Goal: Navigation & Orientation: Find specific page/section

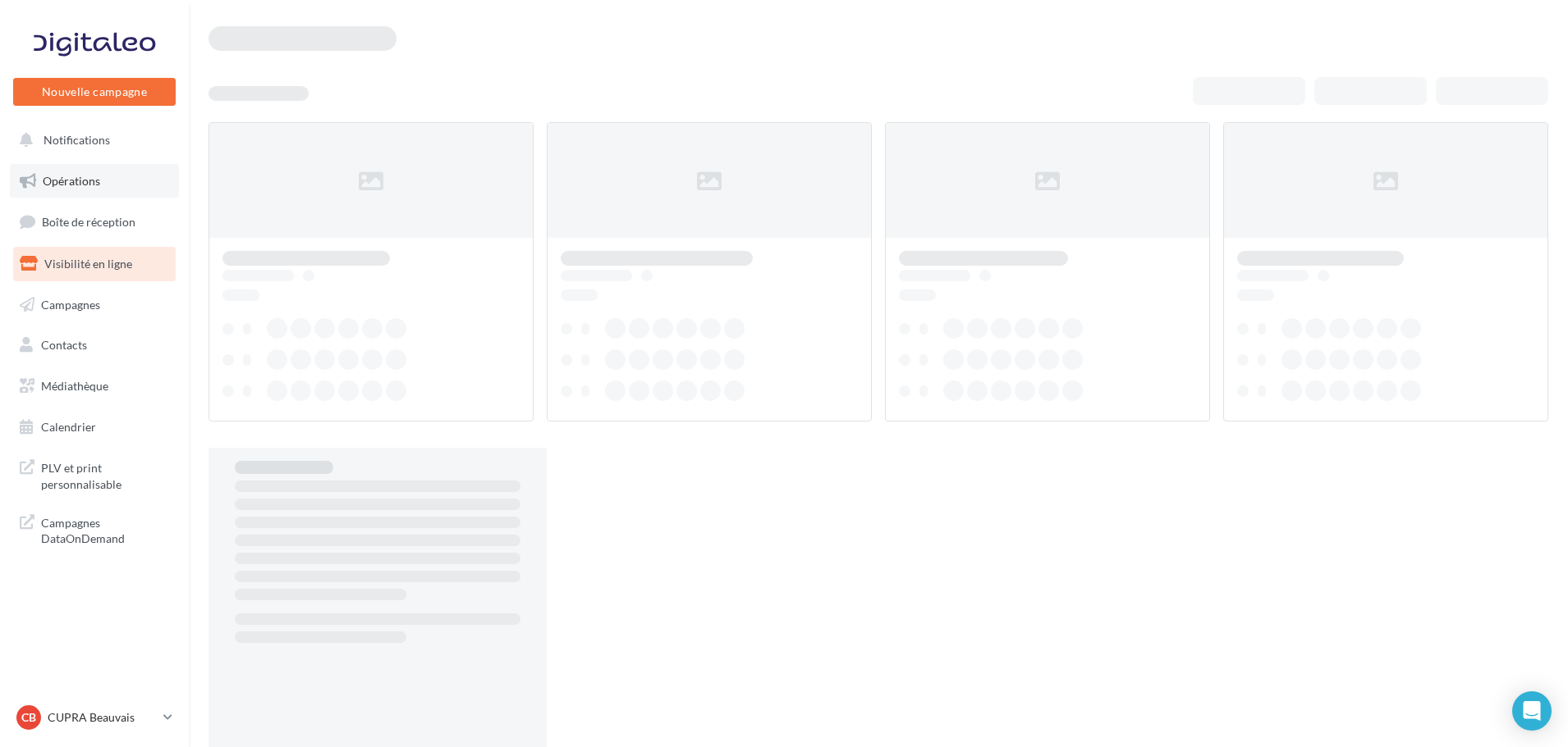
drag, startPoint x: 0, startPoint y: 0, endPoint x: 96, endPoint y: 175, distance: 199.6
click at [96, 175] on span "Opérations" at bounding box center [71, 181] width 57 height 14
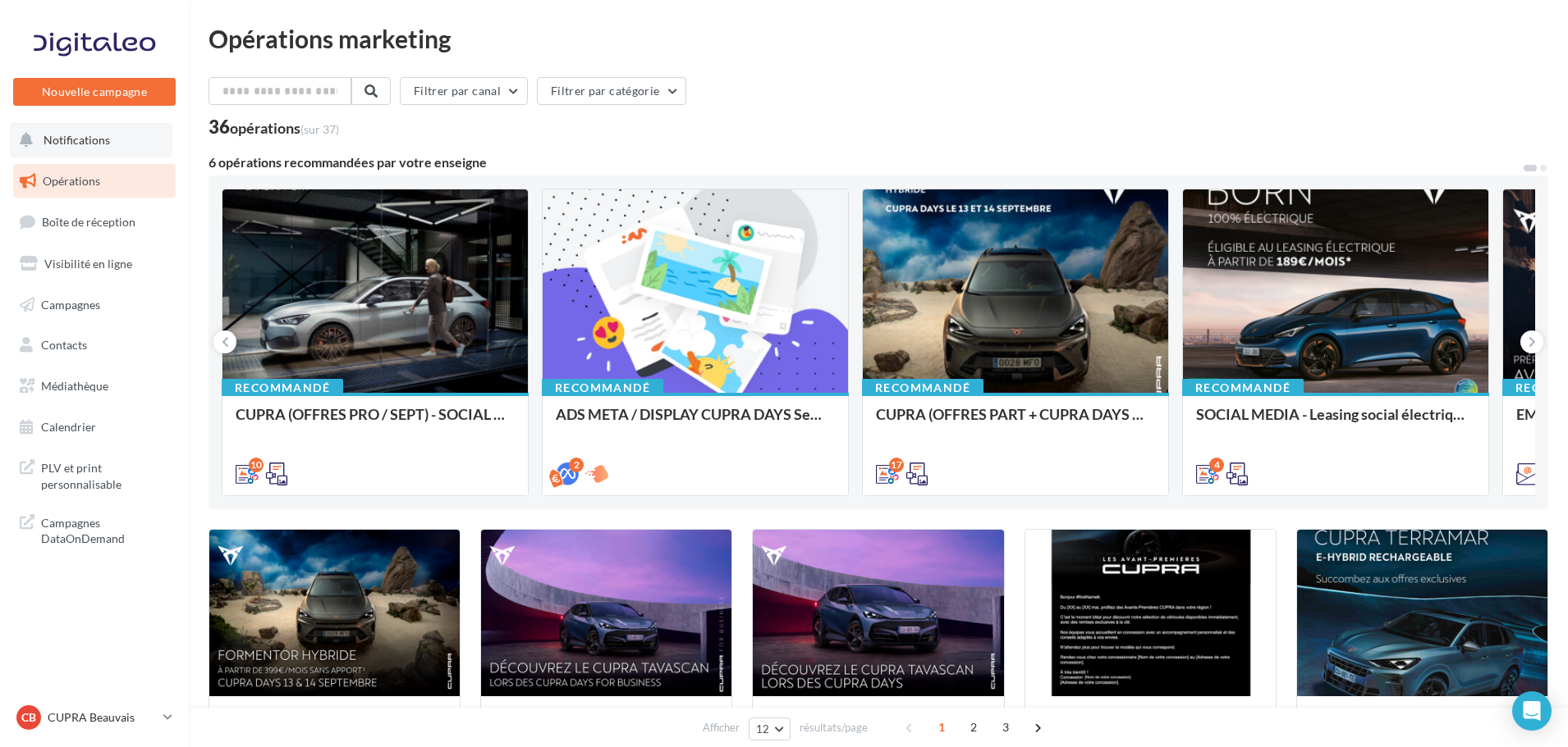
click at [71, 133] on span "Notifications" at bounding box center [77, 140] width 66 height 14
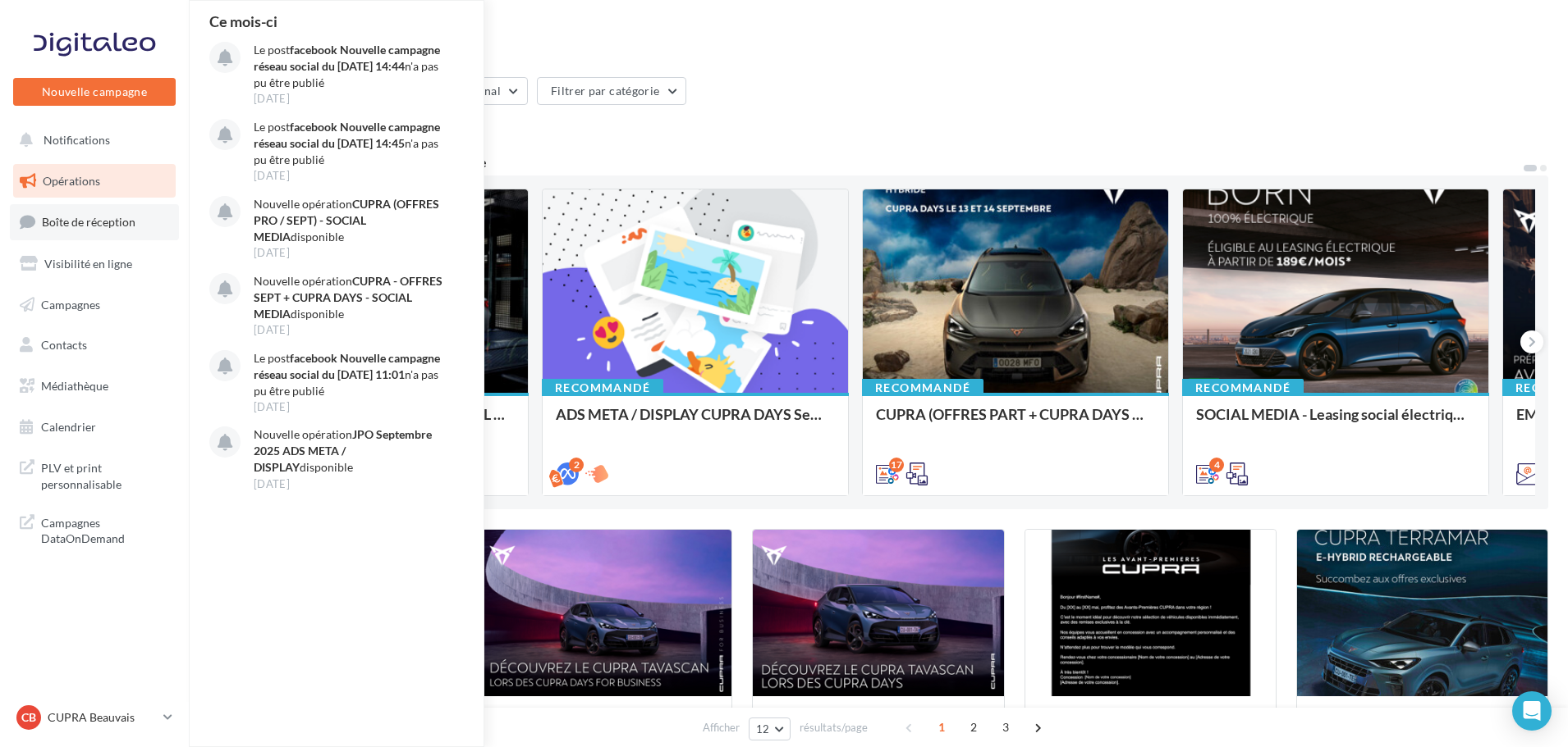
click at [95, 239] on link "Boîte de réception" at bounding box center [94, 222] width 169 height 36
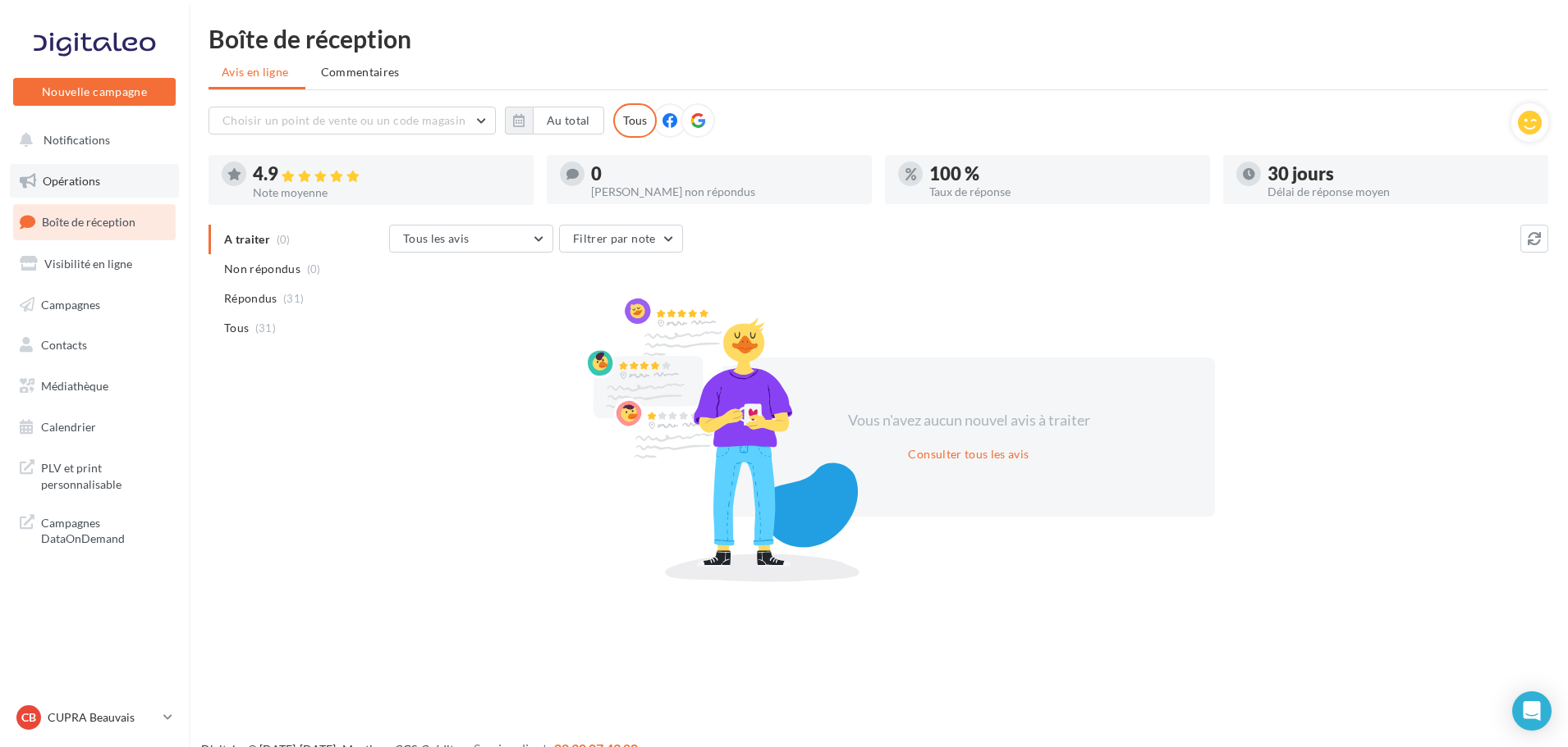
click at [90, 174] on span "Opérations" at bounding box center [71, 181] width 57 height 14
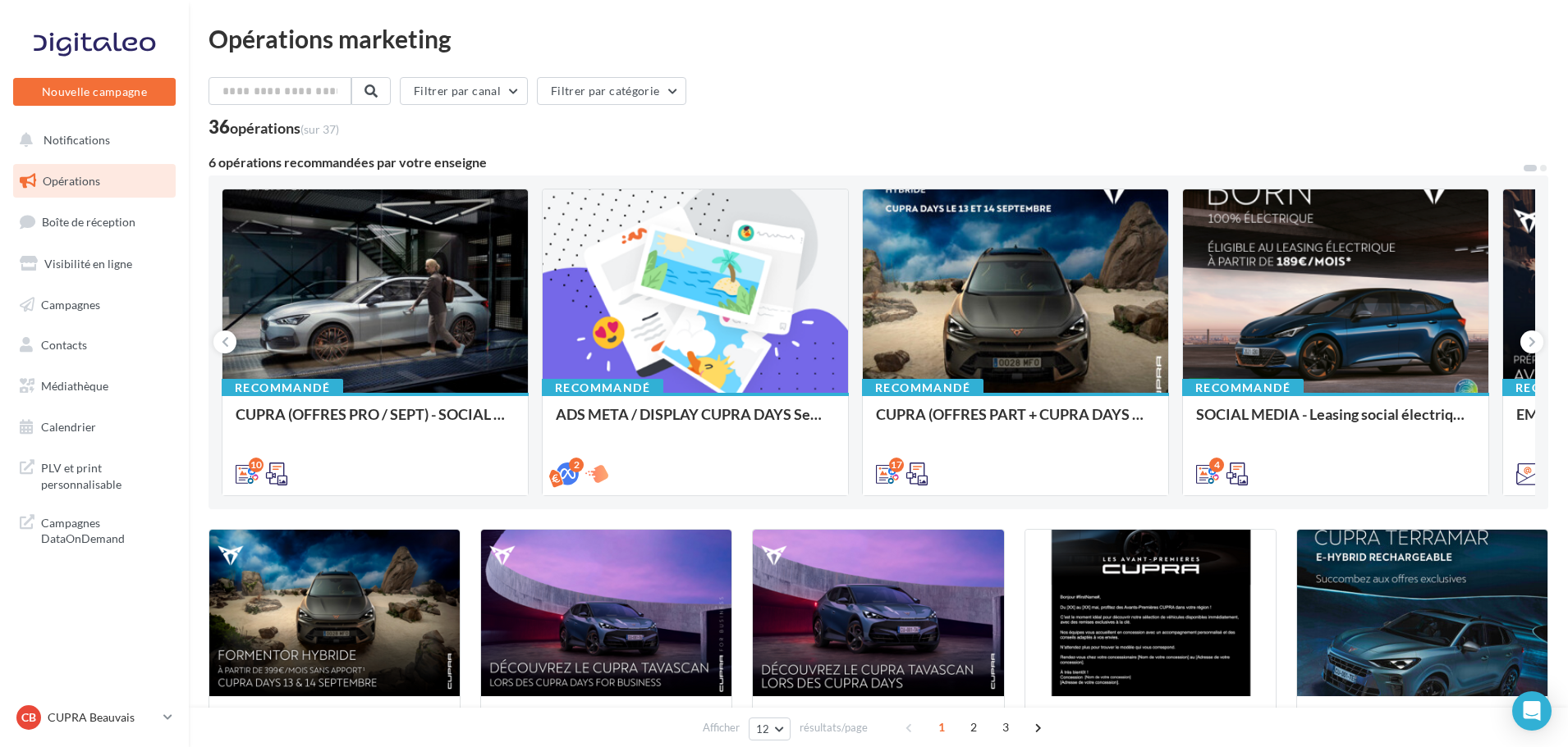
click at [90, 174] on span "Opérations" at bounding box center [71, 181] width 57 height 14
click at [78, 123] on div "Nouvelle campagne Nouvelle campagne" at bounding box center [94, 71] width 163 height 103
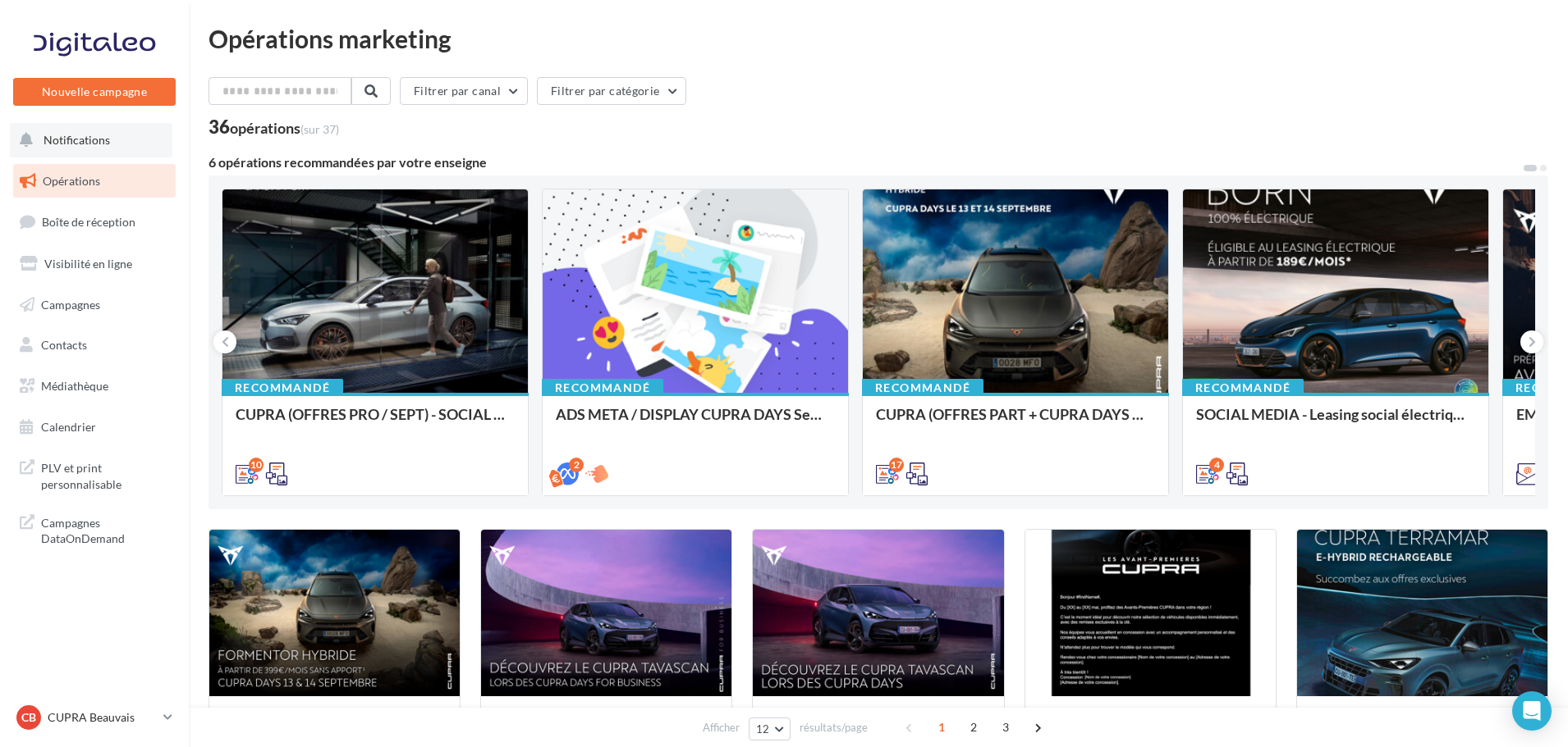
click at [80, 129] on button "Notifications" at bounding box center [90, 141] width 163 height 35
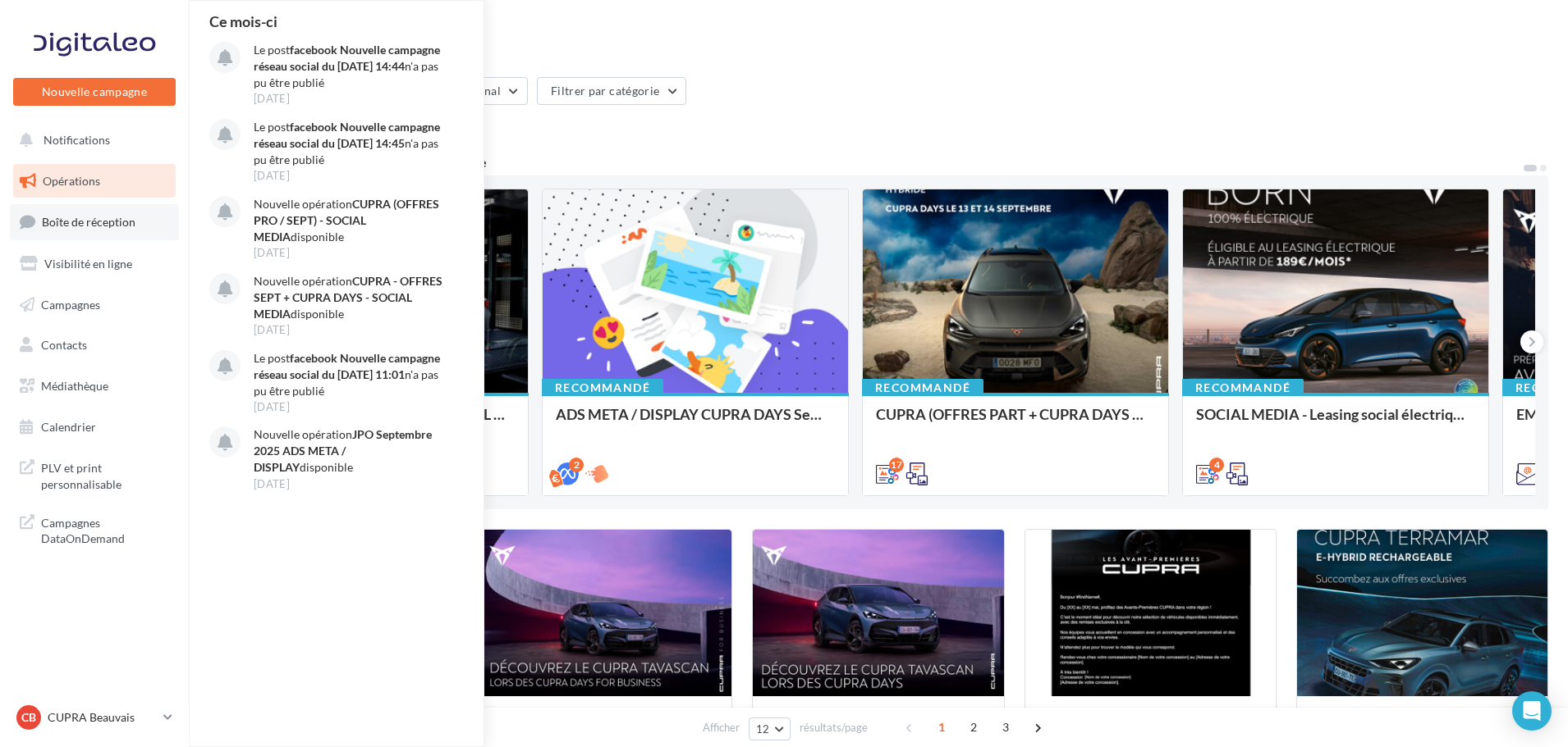
click at [94, 226] on span "Boîte de réception" at bounding box center [89, 222] width 94 height 14
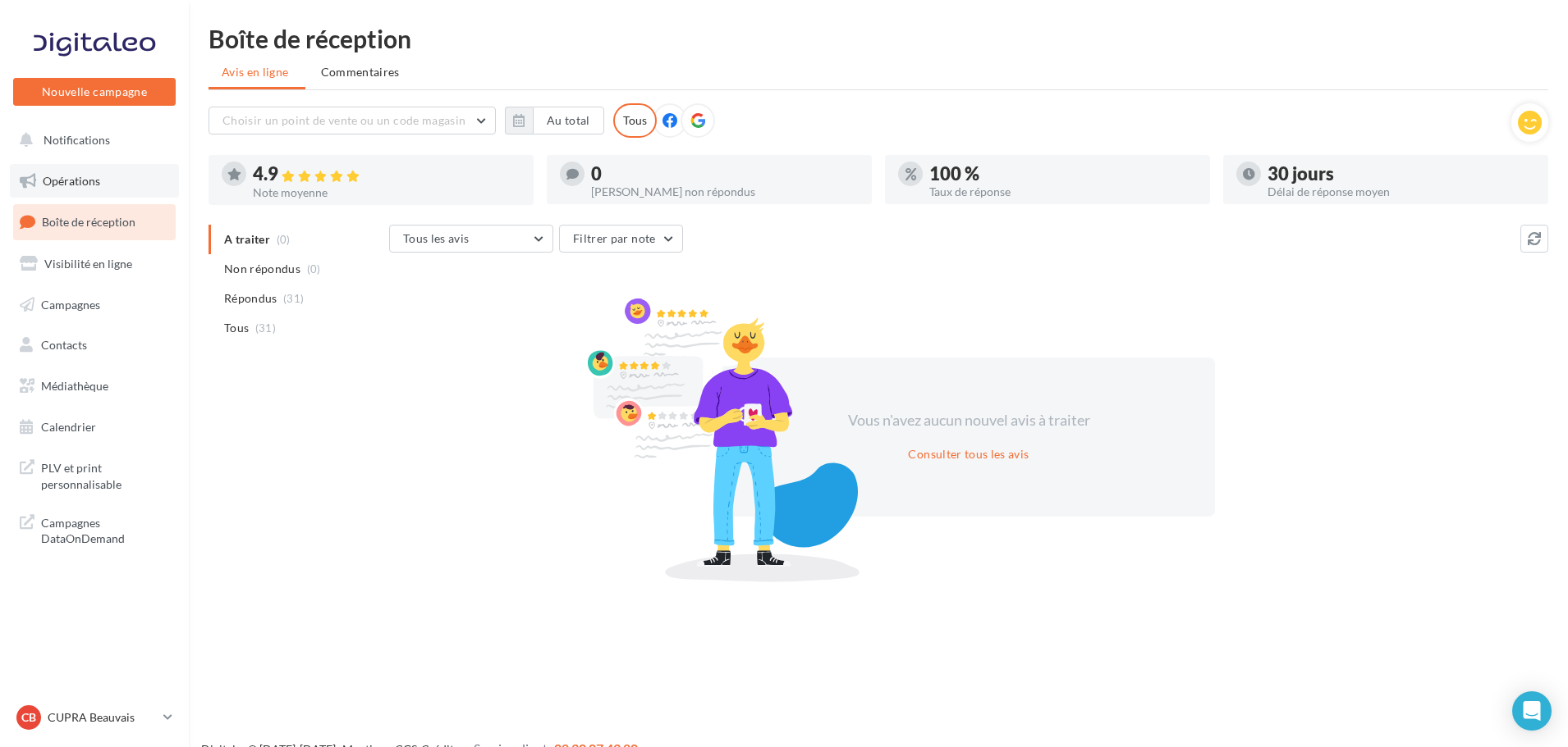
click at [77, 182] on span "Opérations" at bounding box center [71, 181] width 57 height 14
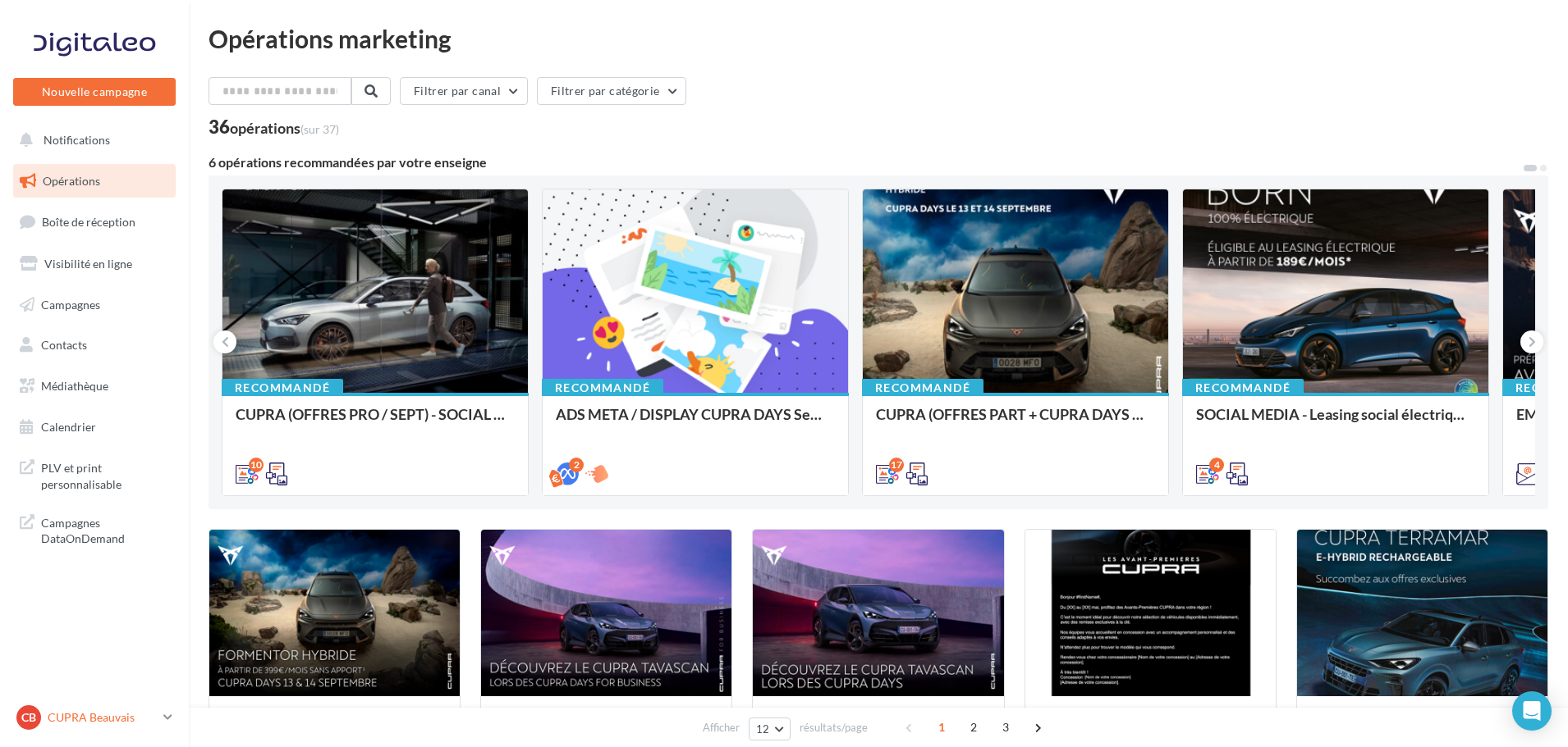
click at [131, 727] on div "CB CUPRA Beauvais cupra_beauvais" at bounding box center [86, 717] width 140 height 24
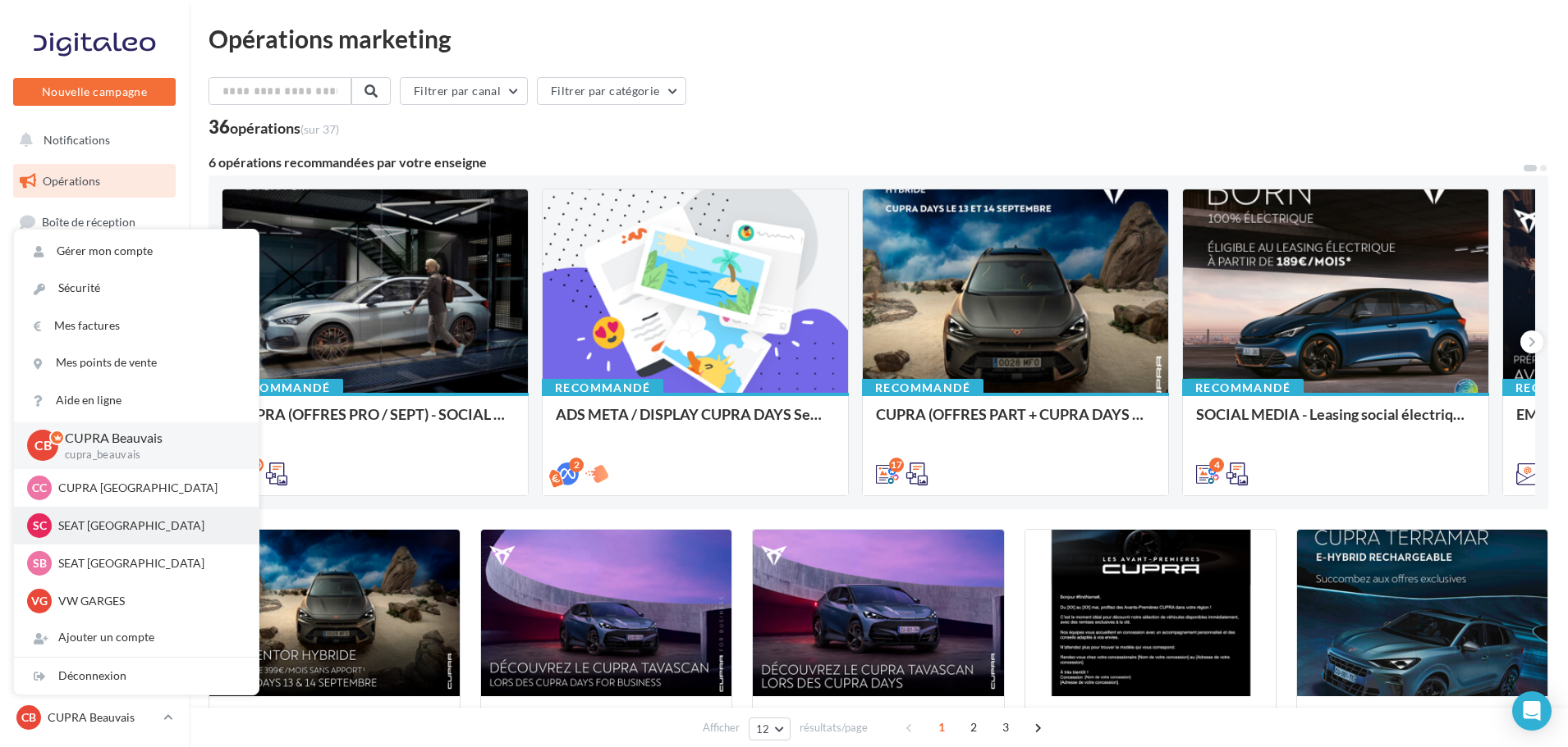
click at [107, 512] on div "SC SEAT Compiègne SEAT-TILLE" at bounding box center [136, 525] width 245 height 37
click at [88, 488] on p "CUPRA Compiègne" at bounding box center [149, 488] width 181 height 17
